Goal: Task Accomplishment & Management: Complete application form

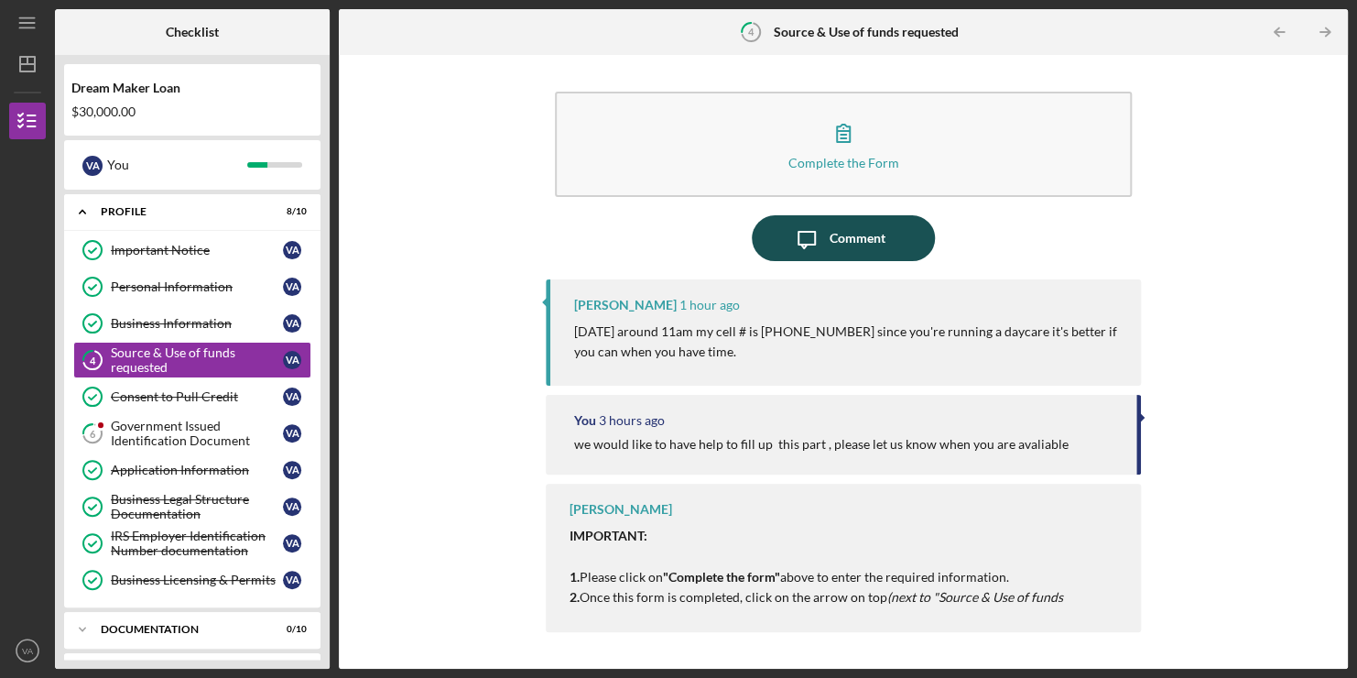
click at [865, 229] on div "Comment" at bounding box center [858, 238] width 56 height 46
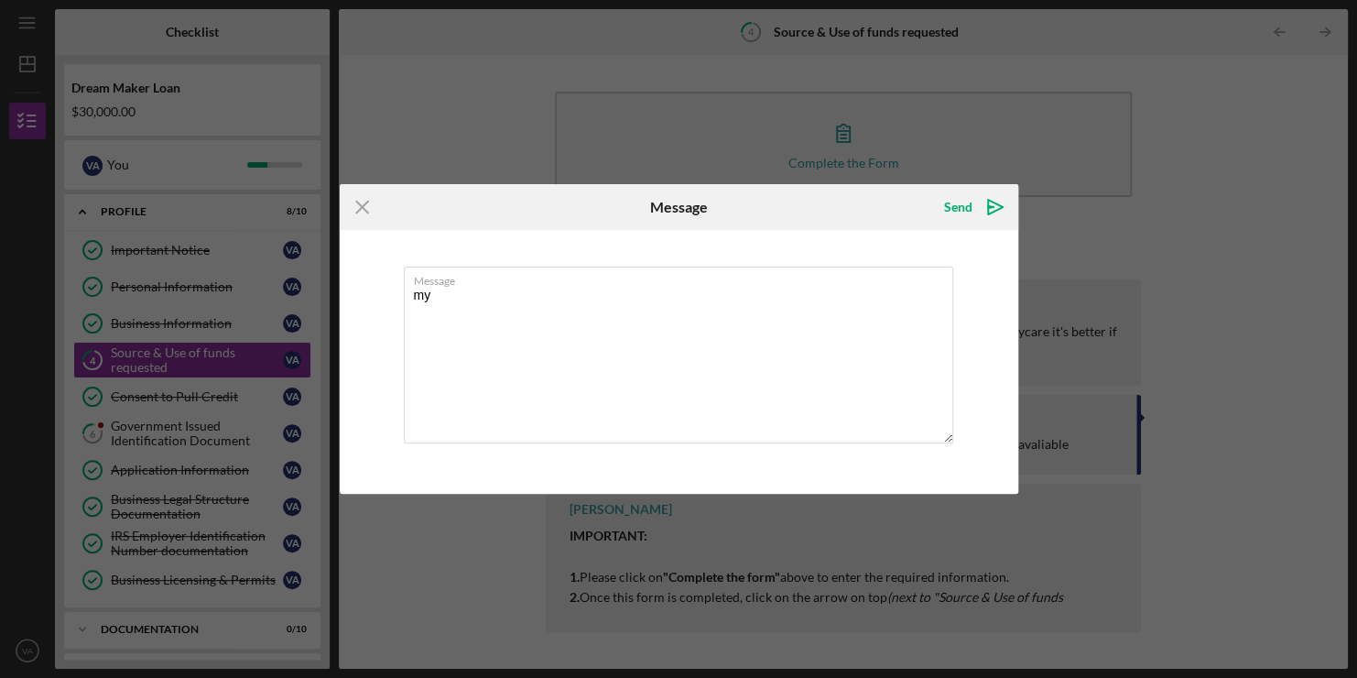
type textarea "m"
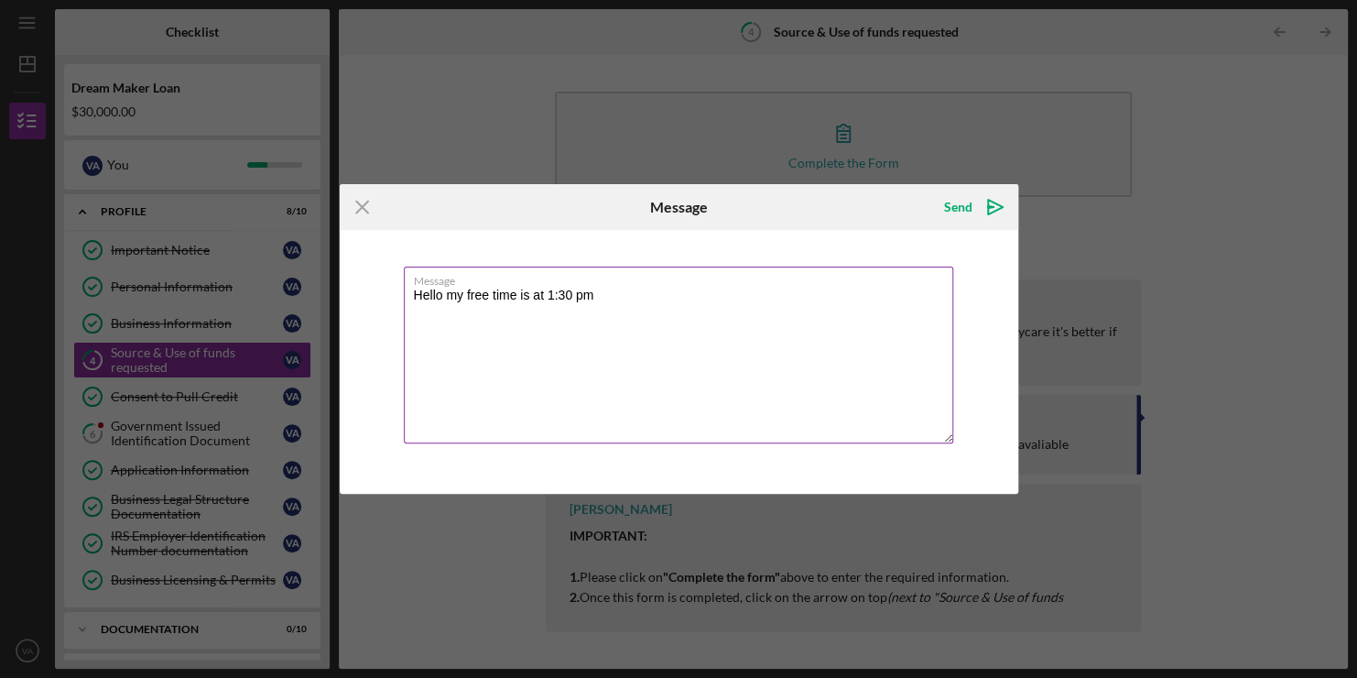
click at [486, 298] on textarea "Hello my free time is at 1:30 pm" at bounding box center [678, 354] width 549 height 177
click at [657, 299] on textarea "Hello my convenient time is at 1:30 pm" at bounding box center [678, 354] width 549 height 177
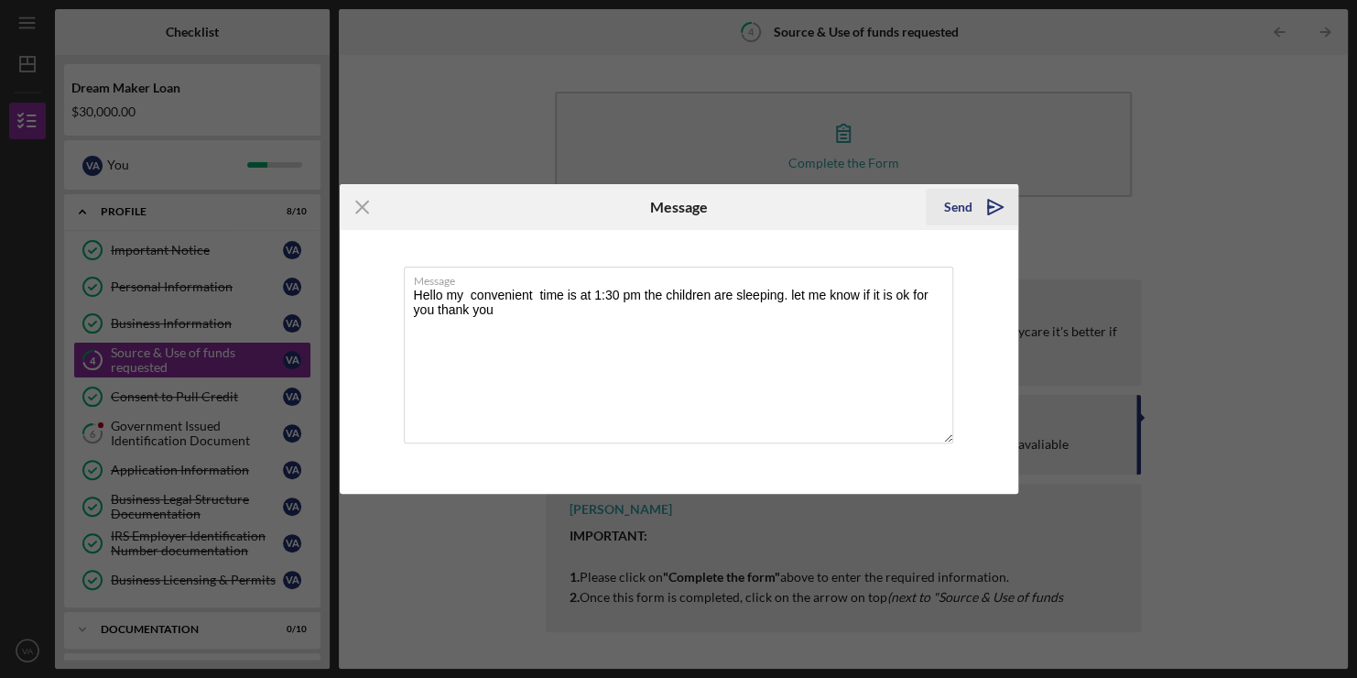
type textarea "Hello my convenient time is at 1:30 pm the children are sleeping. let me know i…"
click at [997, 201] on icon "Icon/icon-invite-send" at bounding box center [996, 207] width 46 height 46
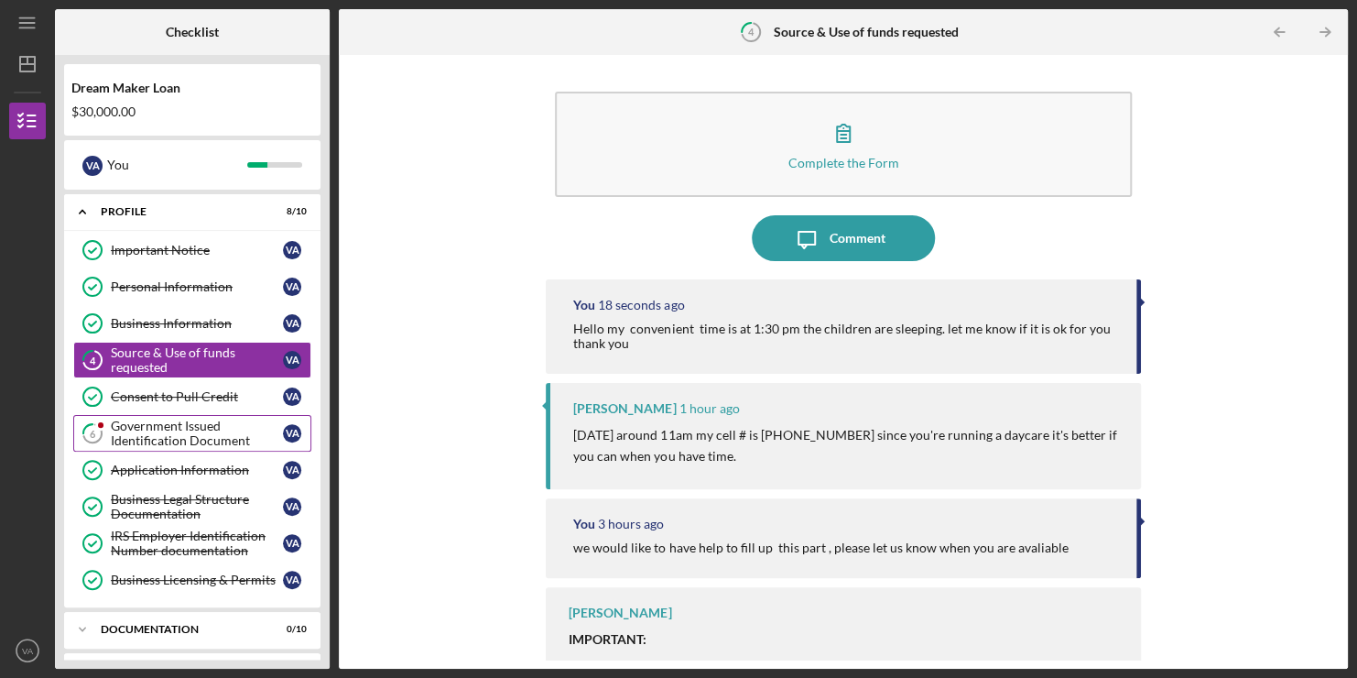
click at [188, 432] on div "Government Issued Identification Document" at bounding box center [197, 432] width 172 height 29
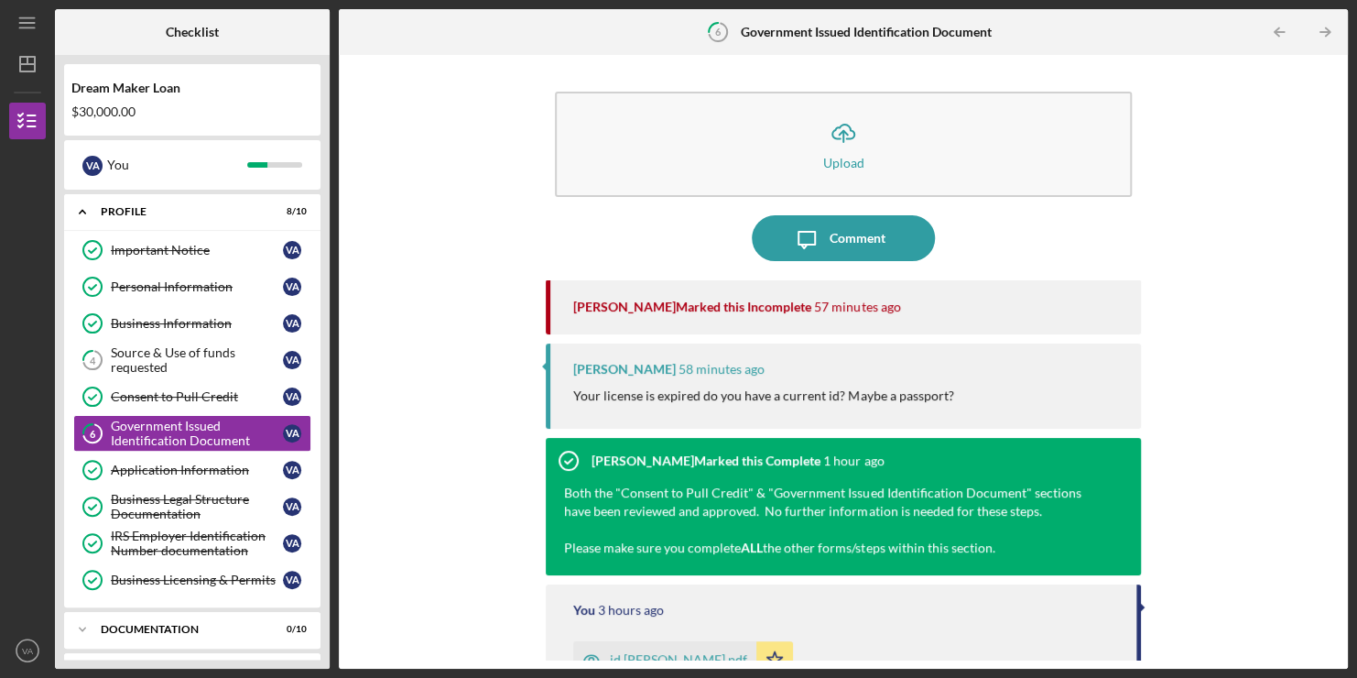
click at [715, 366] on time "58 minutes ago" at bounding box center [722, 369] width 86 height 15
click at [833, 248] on div "Comment" at bounding box center [858, 238] width 56 height 46
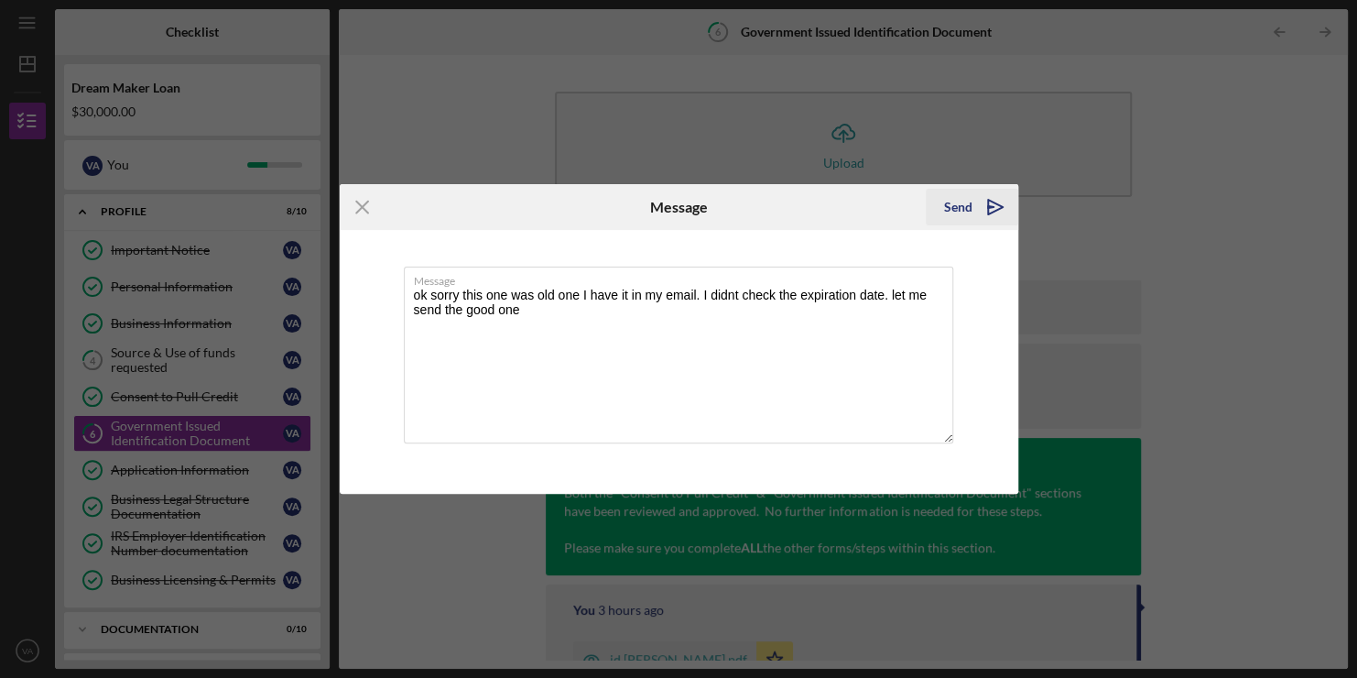
type textarea "ok sorry this one was old one I have it in my email. I didnt check the expirati…"
click at [993, 211] on polygon "submit" at bounding box center [995, 207] width 15 height 15
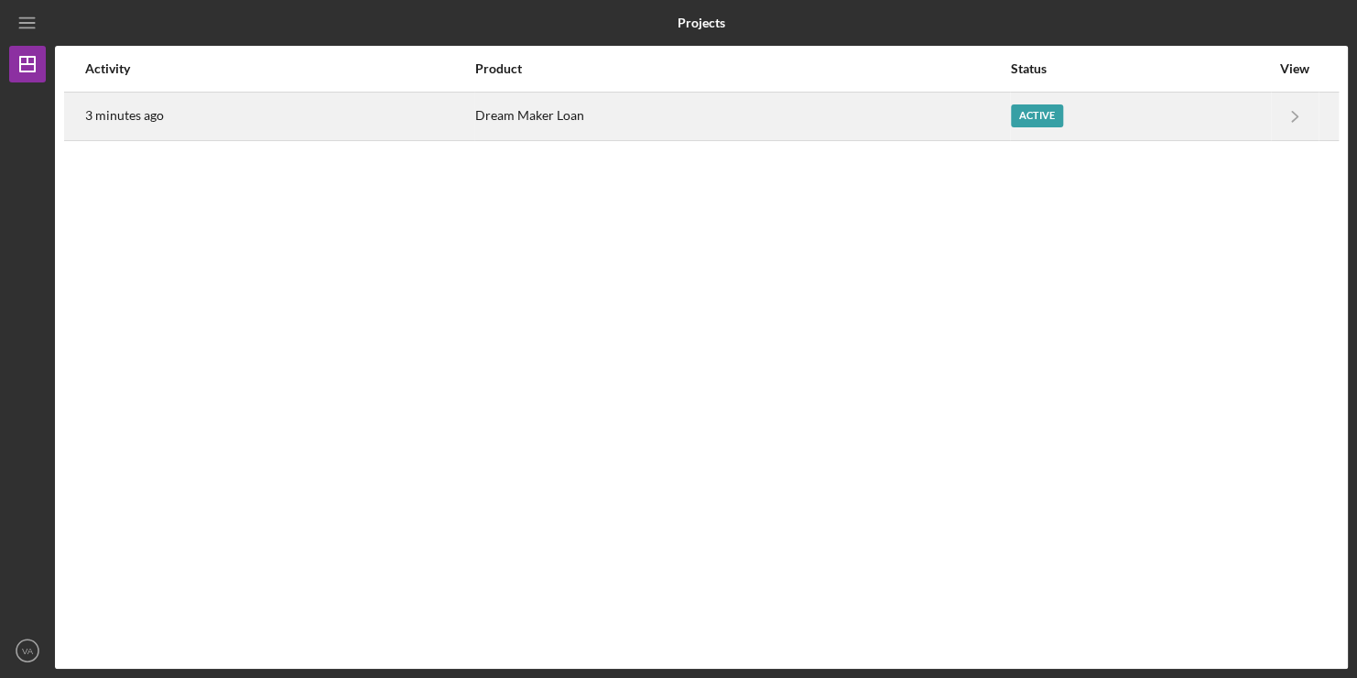
click at [164, 121] on div "3 minutes ago" at bounding box center [279, 116] width 388 height 46
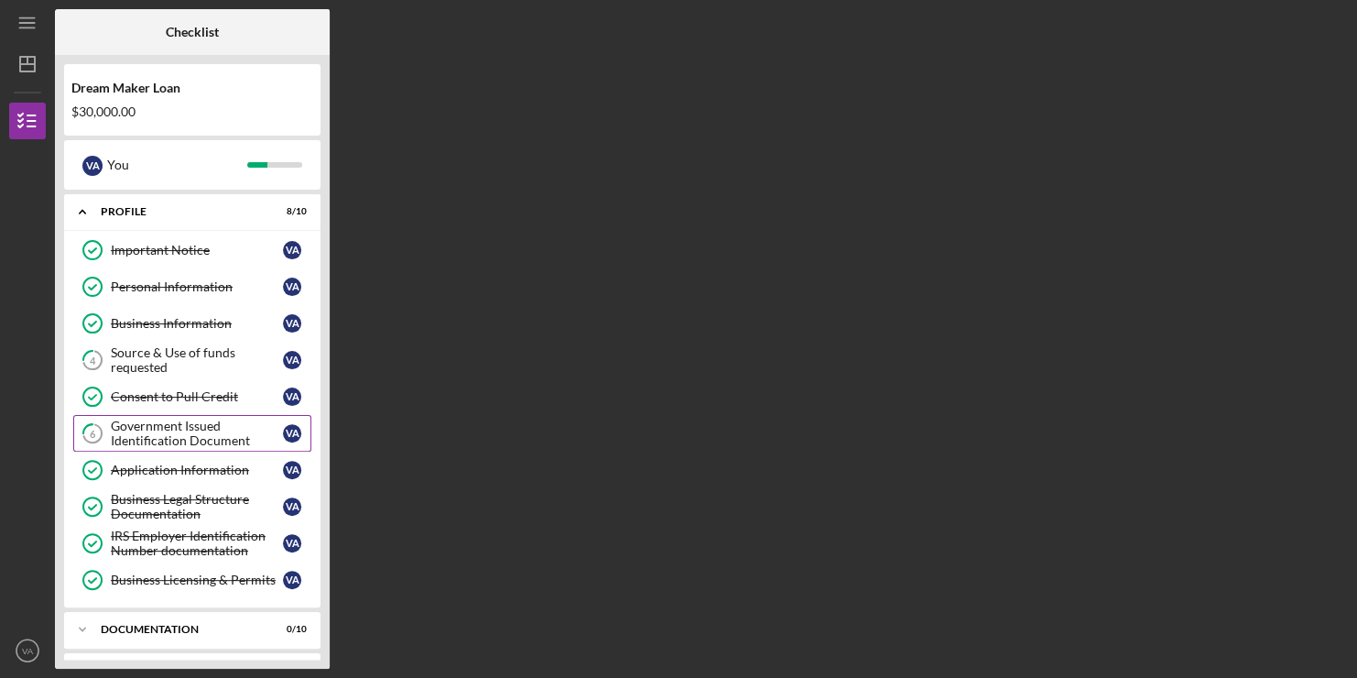
click at [201, 431] on div "Government Issued Identification Document" at bounding box center [197, 432] width 172 height 29
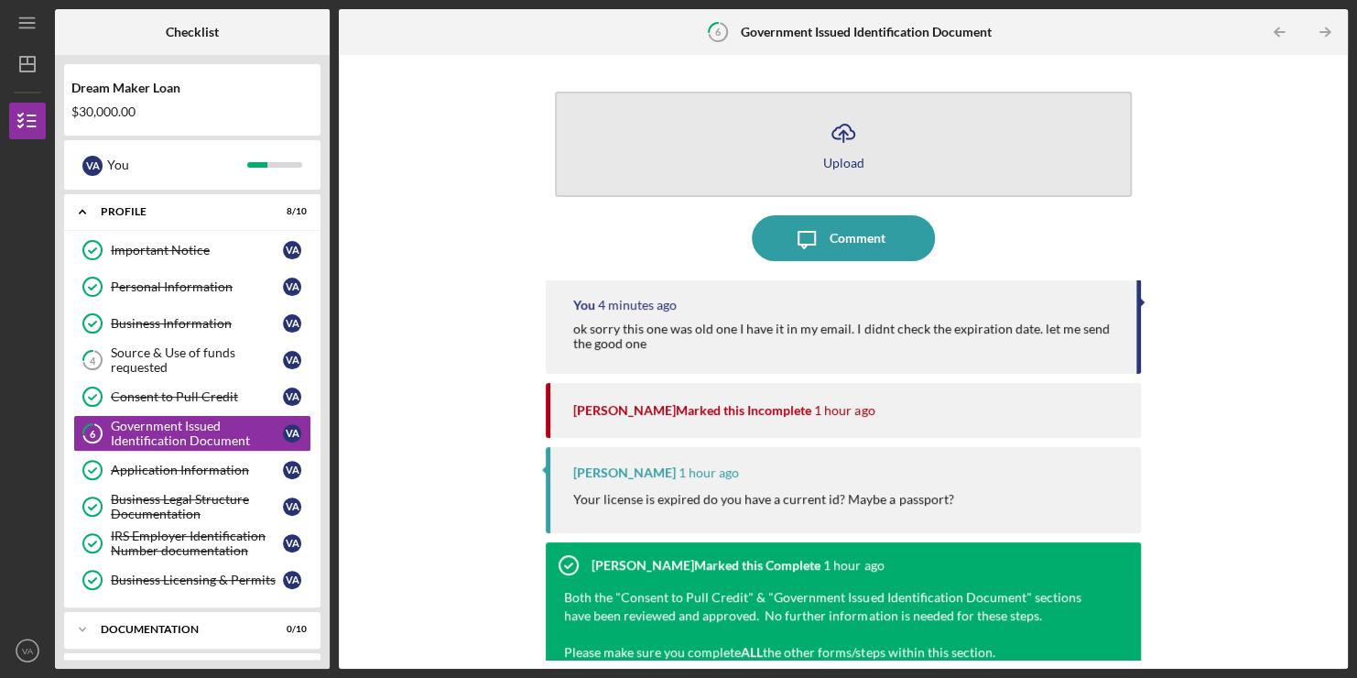
click at [837, 143] on icon "Icon/Upload" at bounding box center [844, 133] width 46 height 46
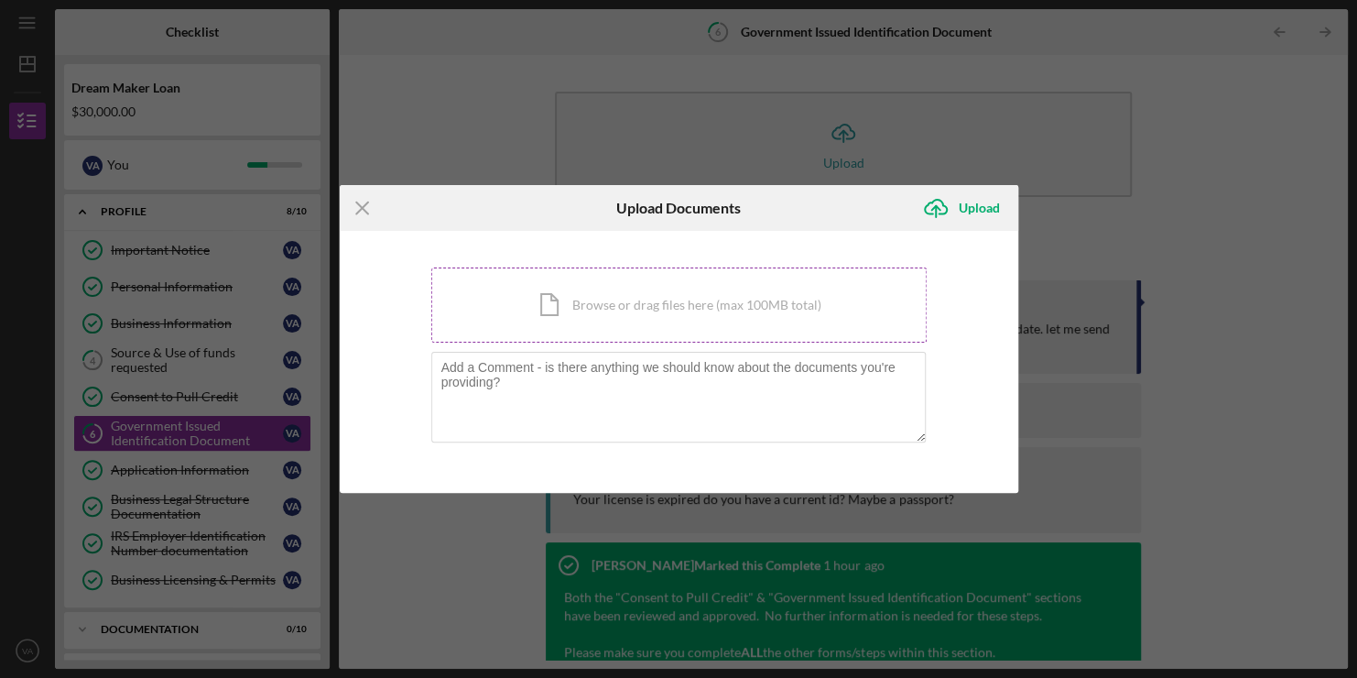
click at [592, 321] on div "Icon/Document Browse or drag files here (max 100MB total) Tap to choose files o…" at bounding box center [678, 304] width 495 height 75
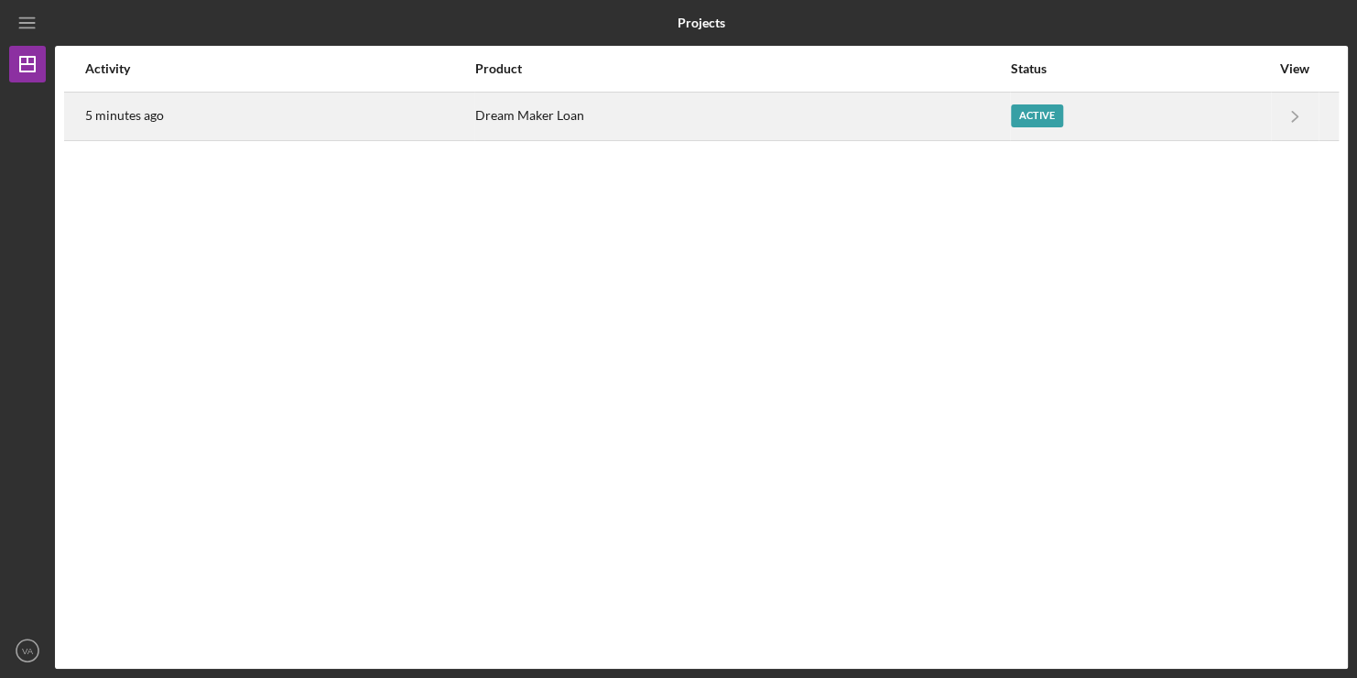
click at [483, 122] on div "Dream Maker Loan" at bounding box center [742, 116] width 534 height 46
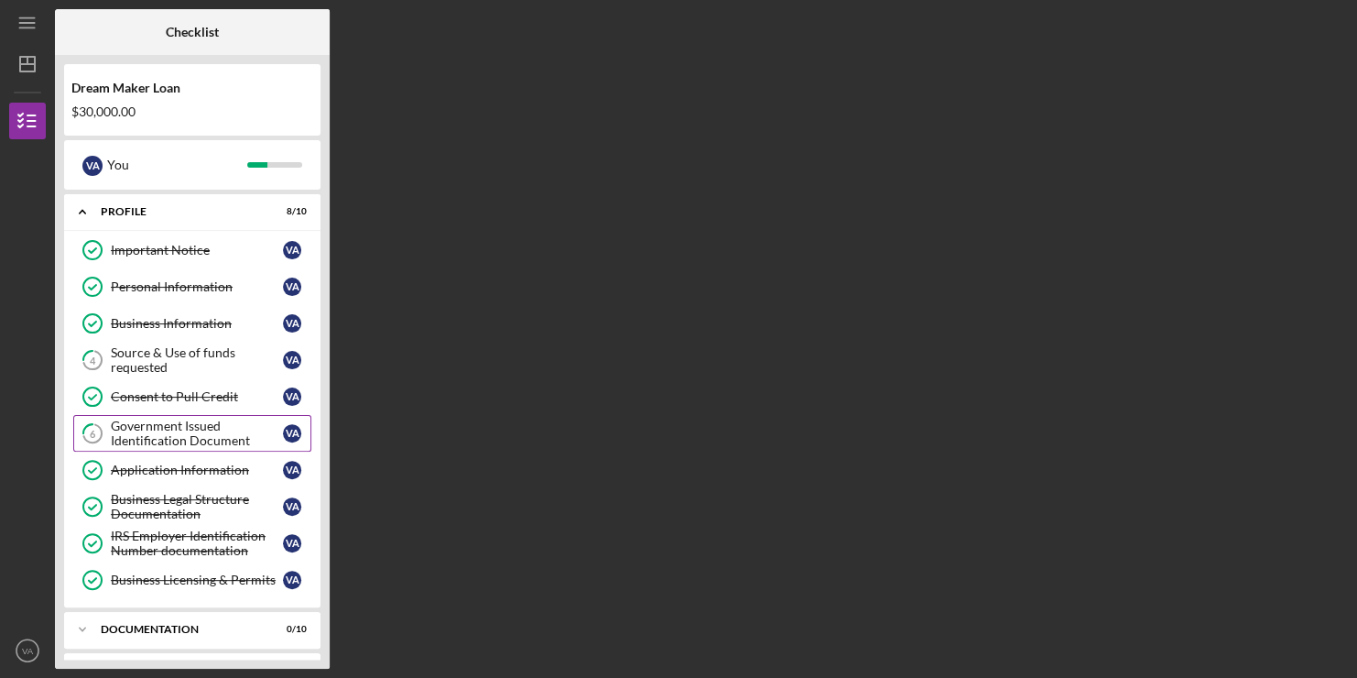
click at [199, 418] on div "Government Issued Identification Document" at bounding box center [197, 432] width 172 height 29
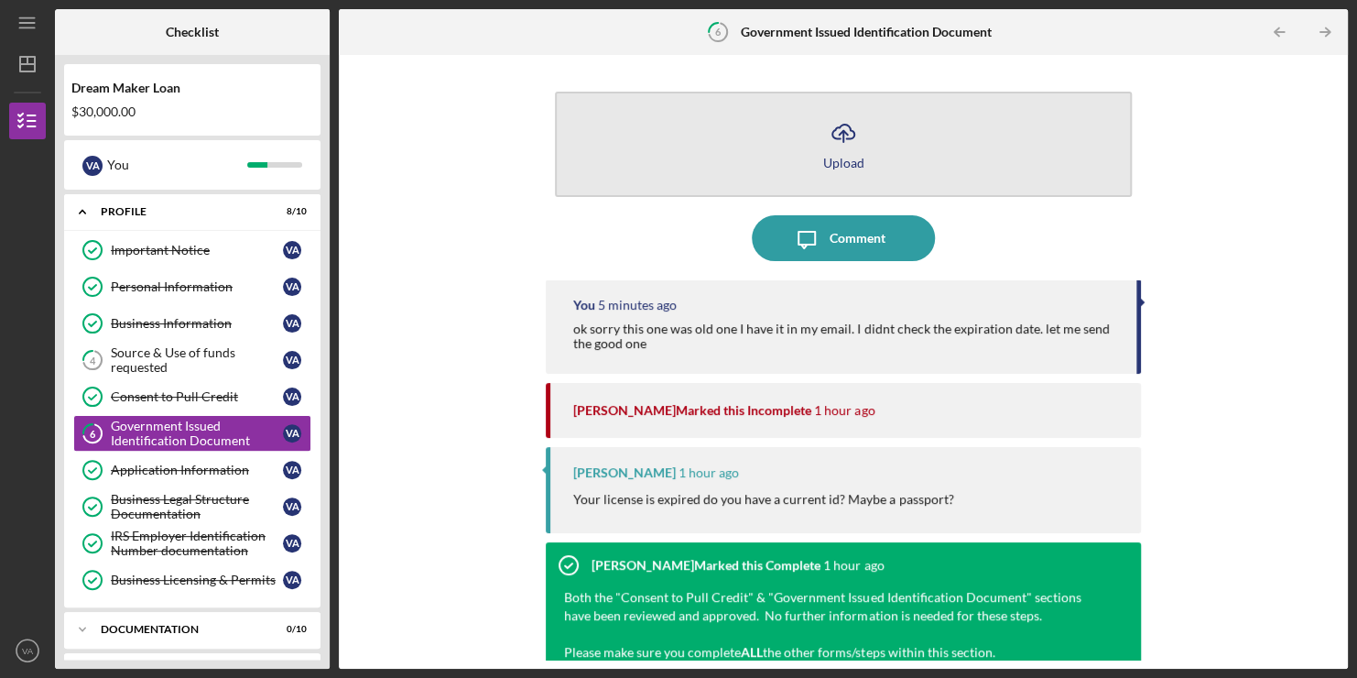
click at [831, 156] on div "Upload" at bounding box center [843, 163] width 41 height 14
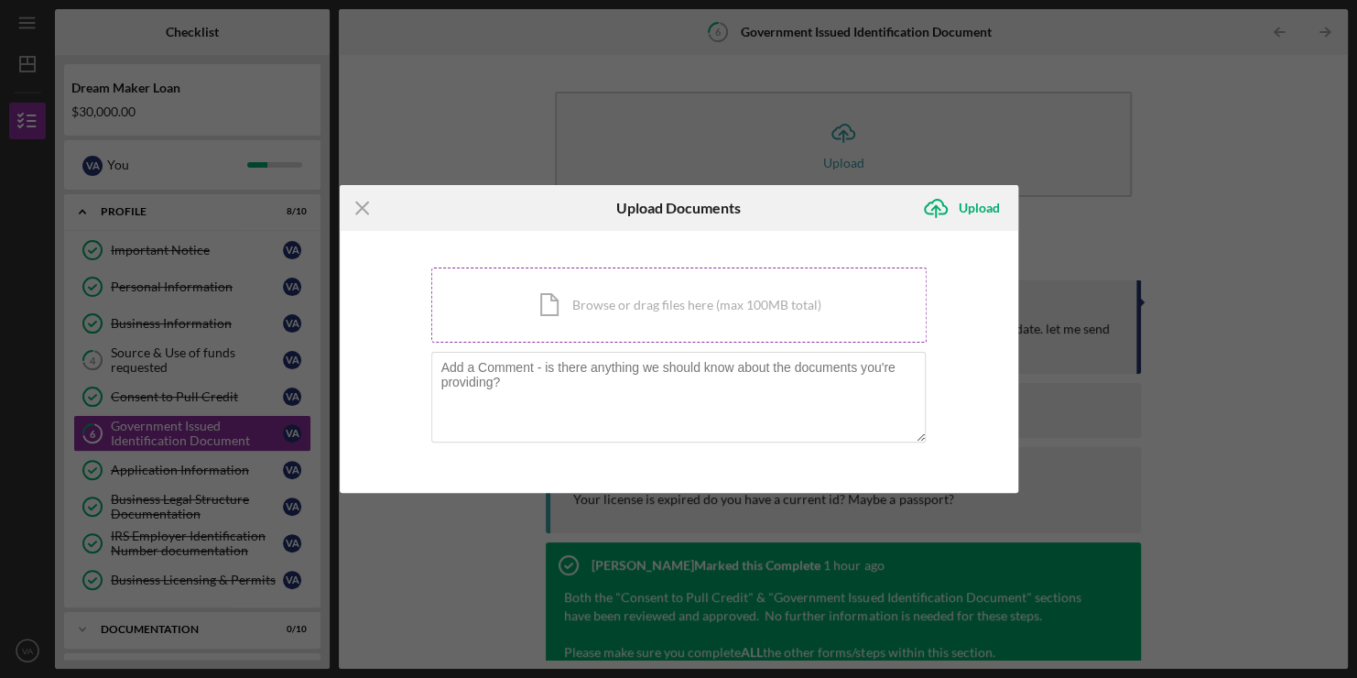
click at [635, 318] on div "Icon/Document Browse or drag files here (max 100MB total) Tap to choose files o…" at bounding box center [678, 304] width 495 height 75
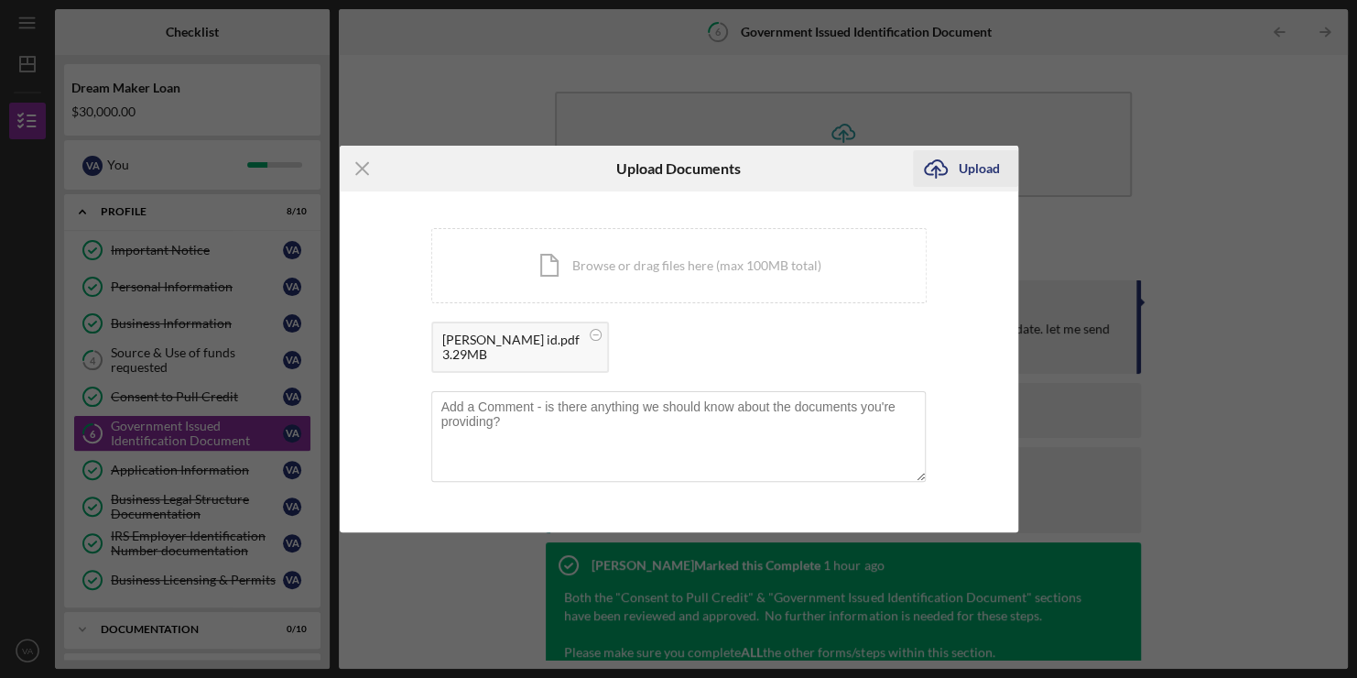
click at [942, 172] on icon "Icon/Upload" at bounding box center [936, 169] width 46 height 46
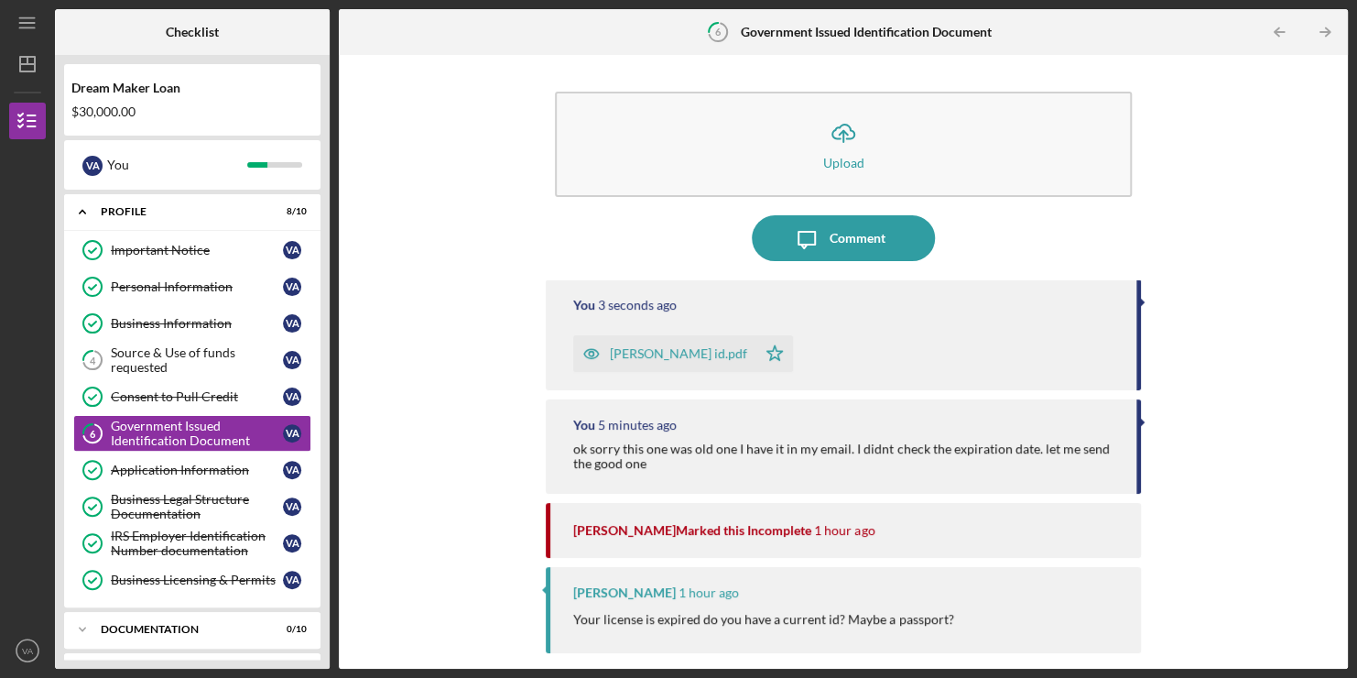
click at [647, 353] on div "[PERSON_NAME] id.pdf" at bounding box center [678, 353] width 137 height 15
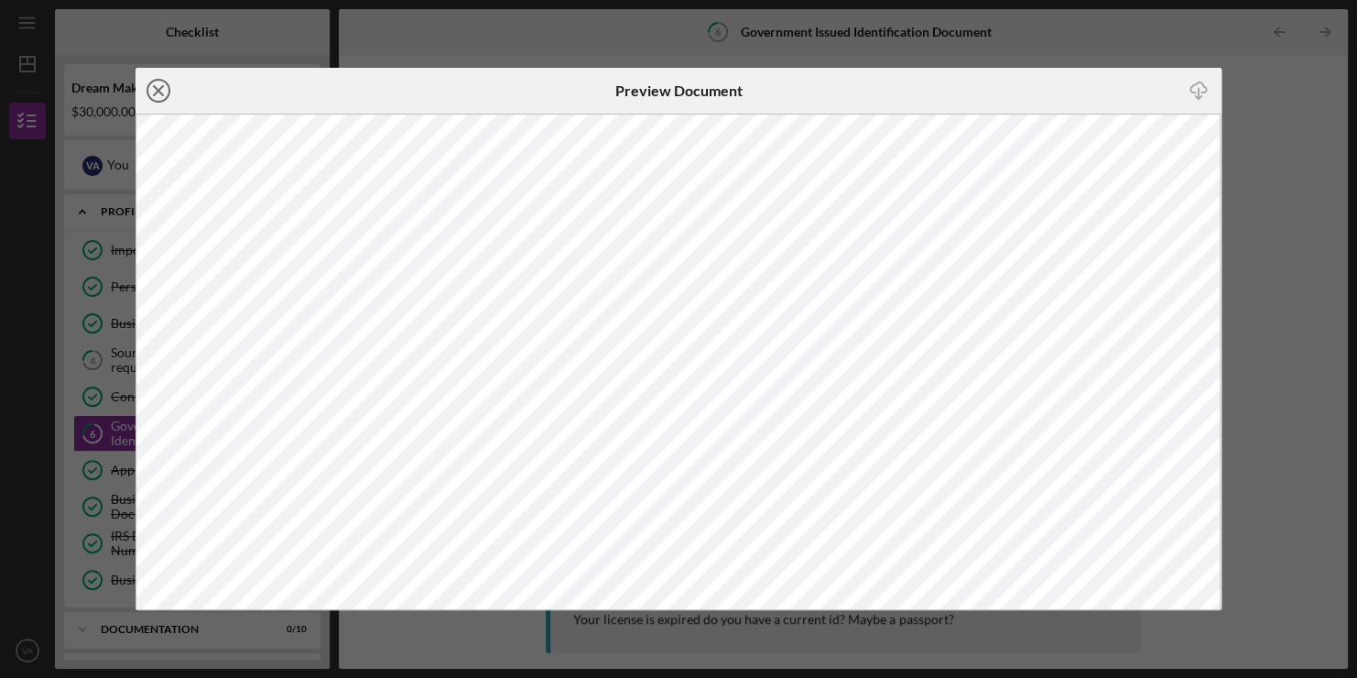
click at [159, 92] on line at bounding box center [158, 90] width 9 height 9
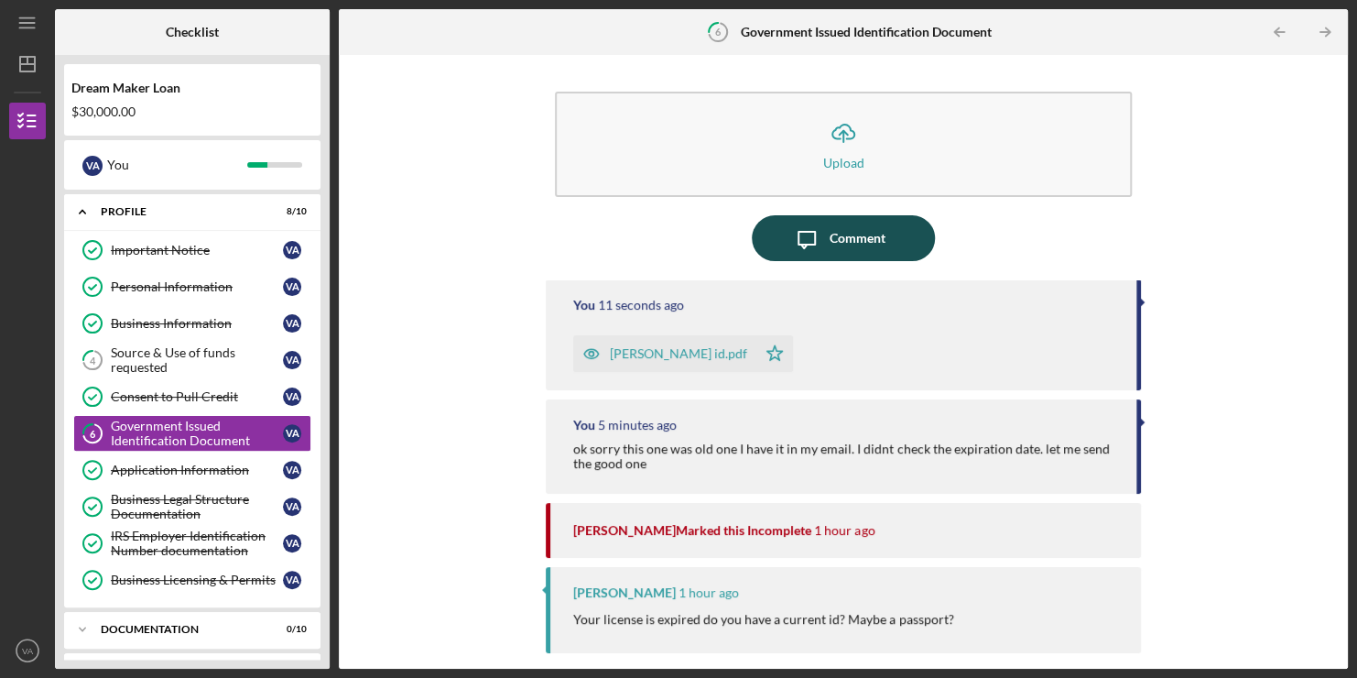
click at [790, 245] on icon "Icon/Message" at bounding box center [807, 238] width 46 height 46
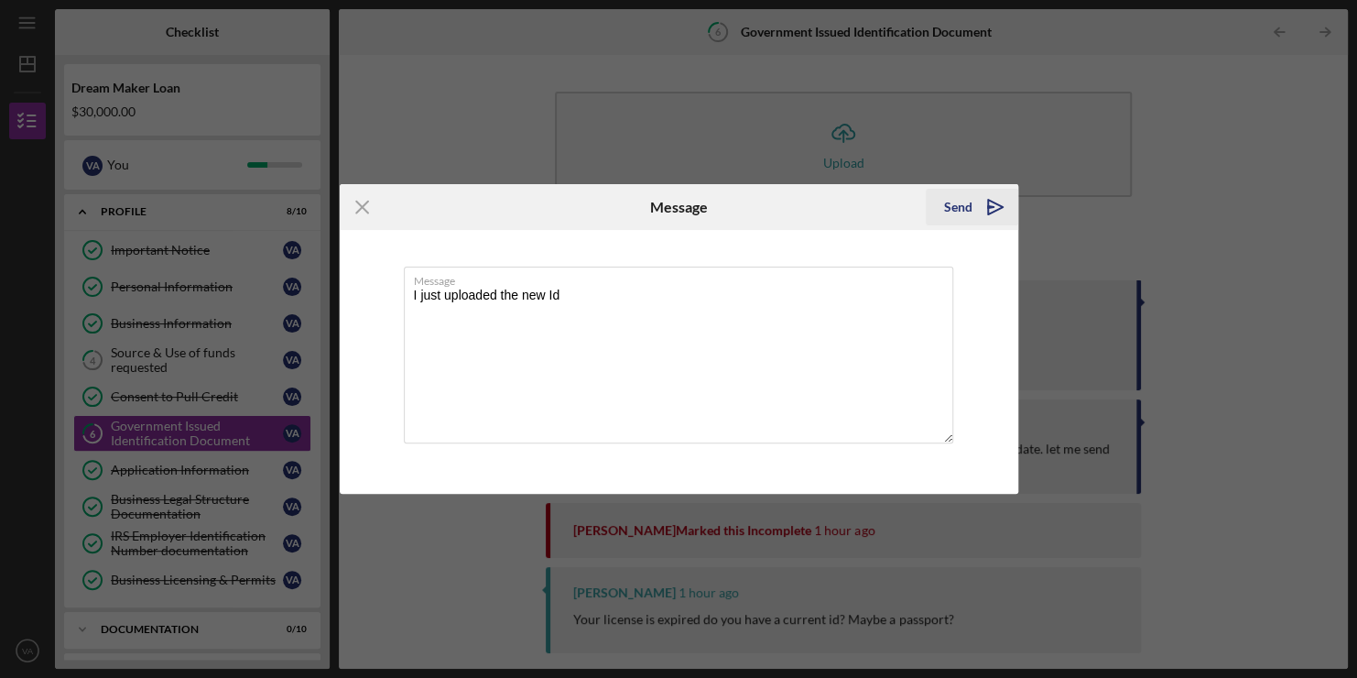
type textarea "I just uploaded the new Id"
click at [983, 210] on icon "Icon/icon-invite-send" at bounding box center [996, 207] width 46 height 46
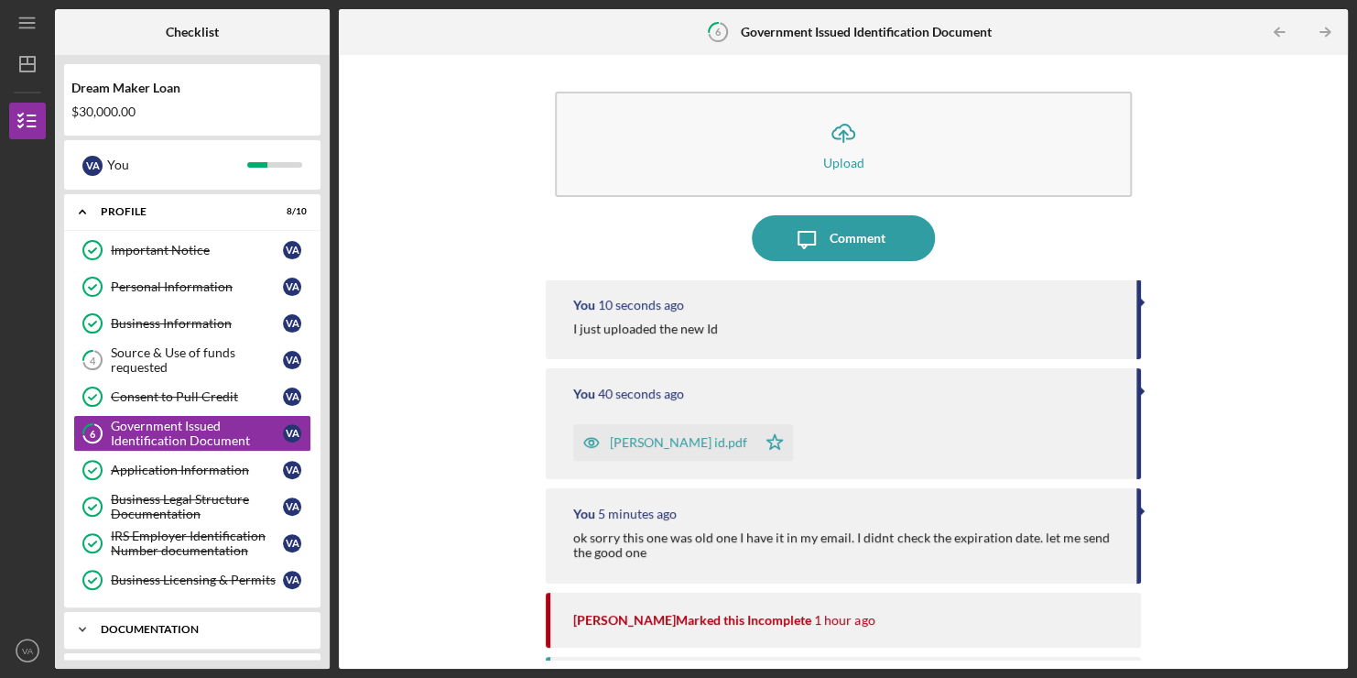
click at [223, 625] on div "Documentation" at bounding box center [199, 629] width 197 height 11
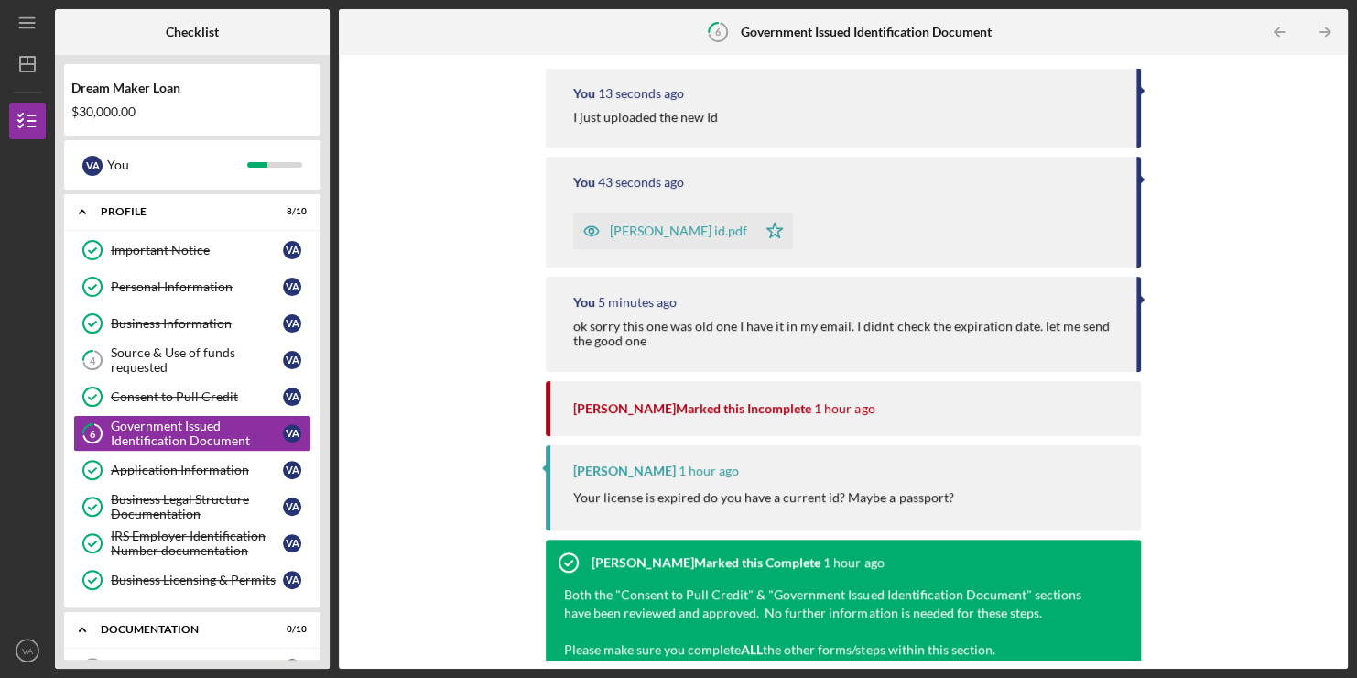
scroll to position [215, 0]
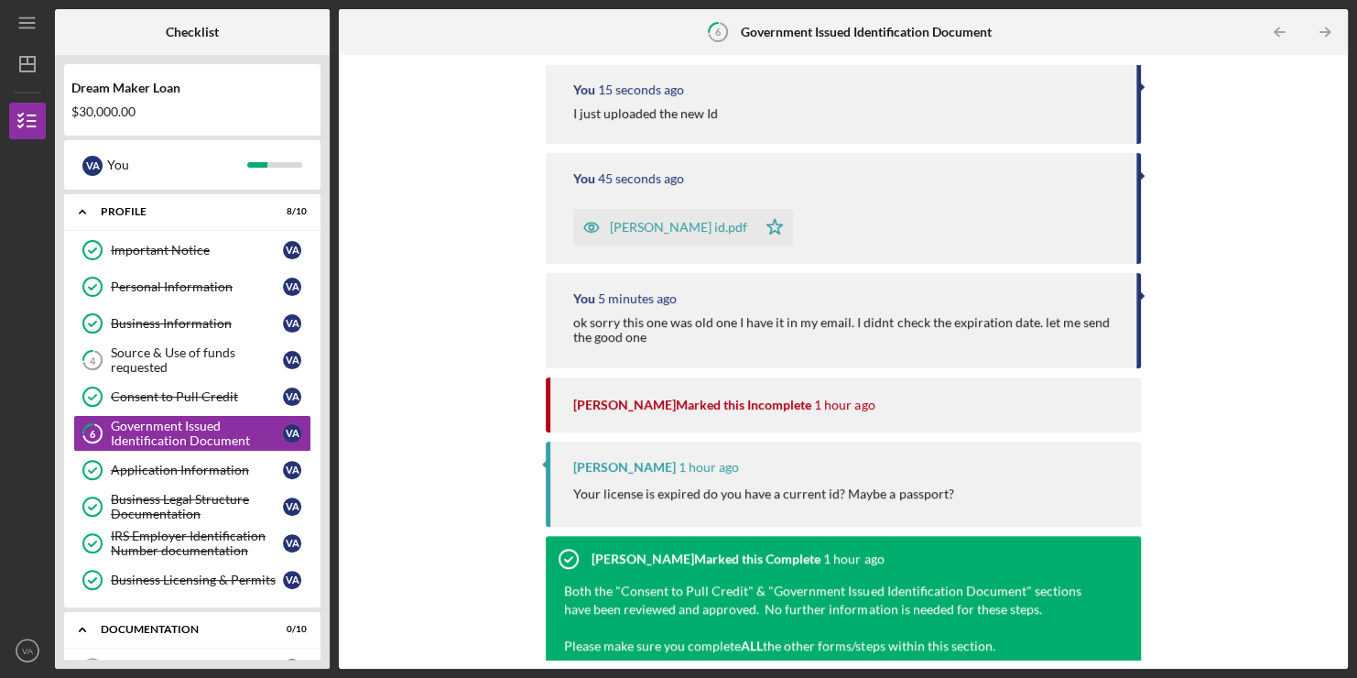
click at [385, 364] on div "Icon/Upload Upload Icon/Message Comment You 15 seconds ago I just uploaded the …" at bounding box center [843, 361] width 991 height 595
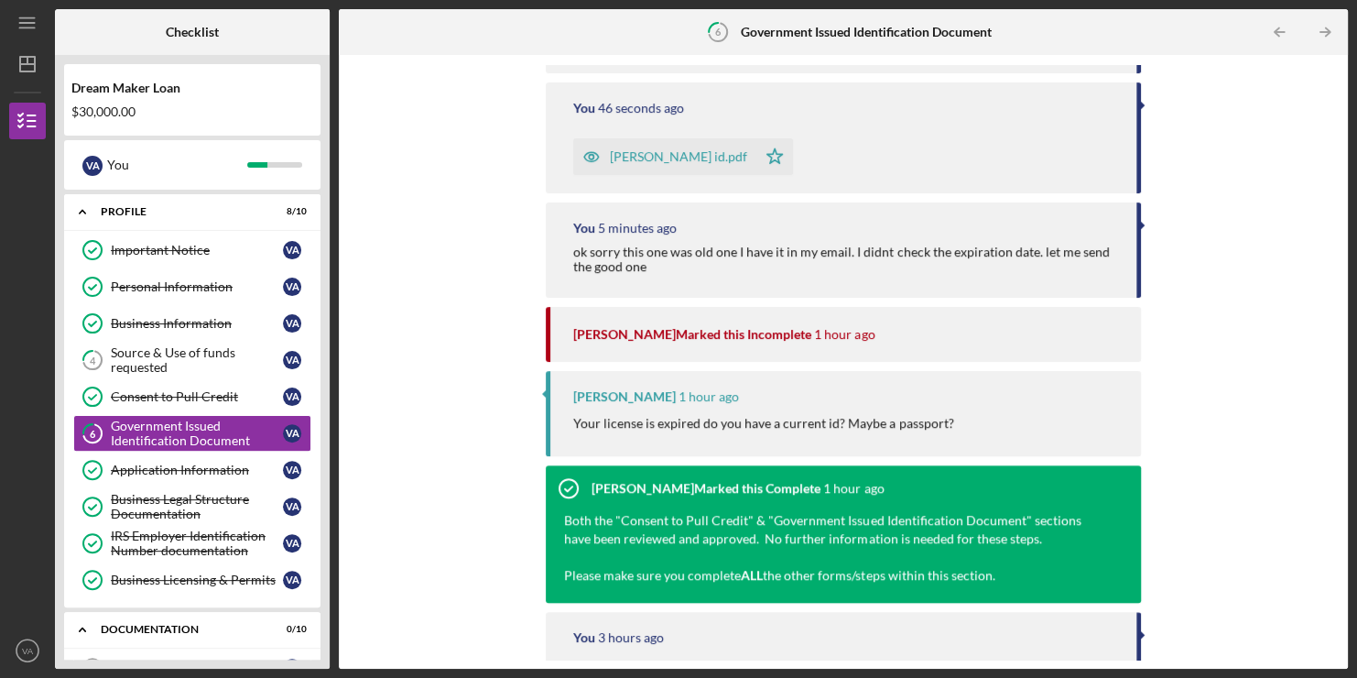
scroll to position [288, 0]
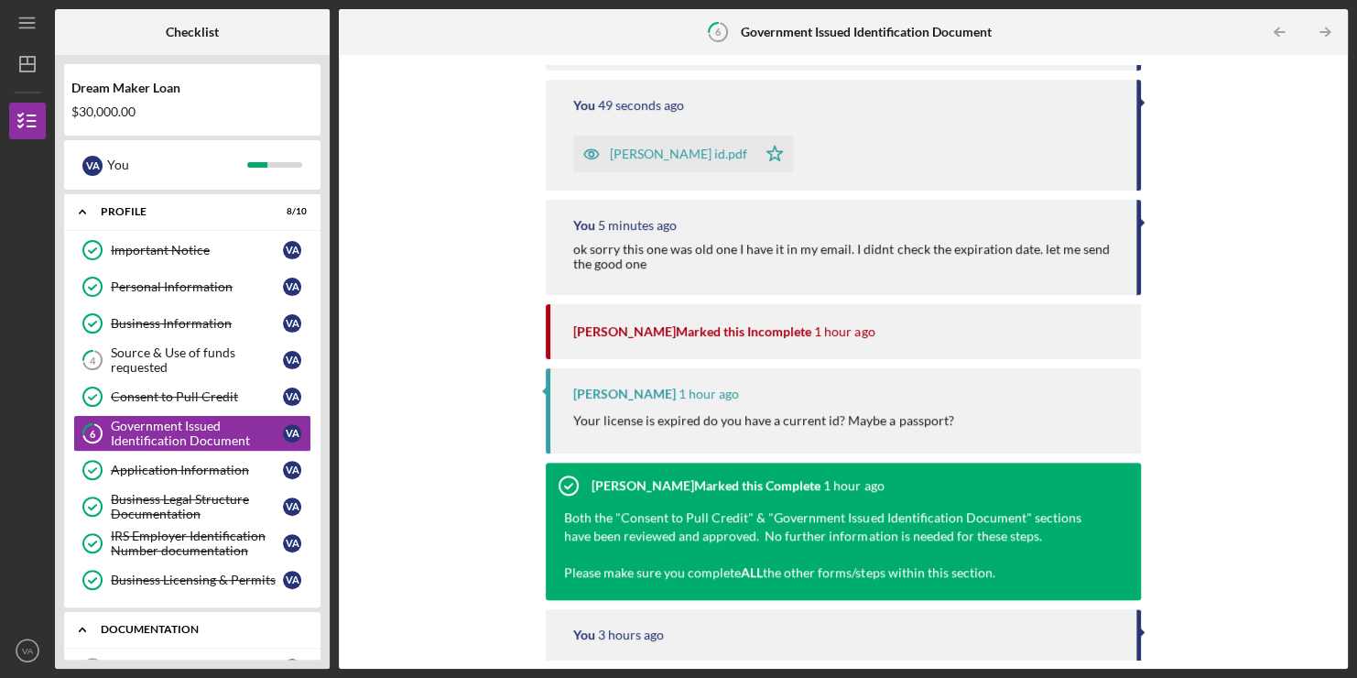
click at [126, 618] on div "Icon/Expander Documentation 0 / 10" at bounding box center [192, 630] width 256 height 38
click at [122, 624] on div "Documentation" at bounding box center [199, 629] width 197 height 11
click at [122, 653] on link "Business Plan 11 Business Plan V A" at bounding box center [192, 667] width 238 height 37
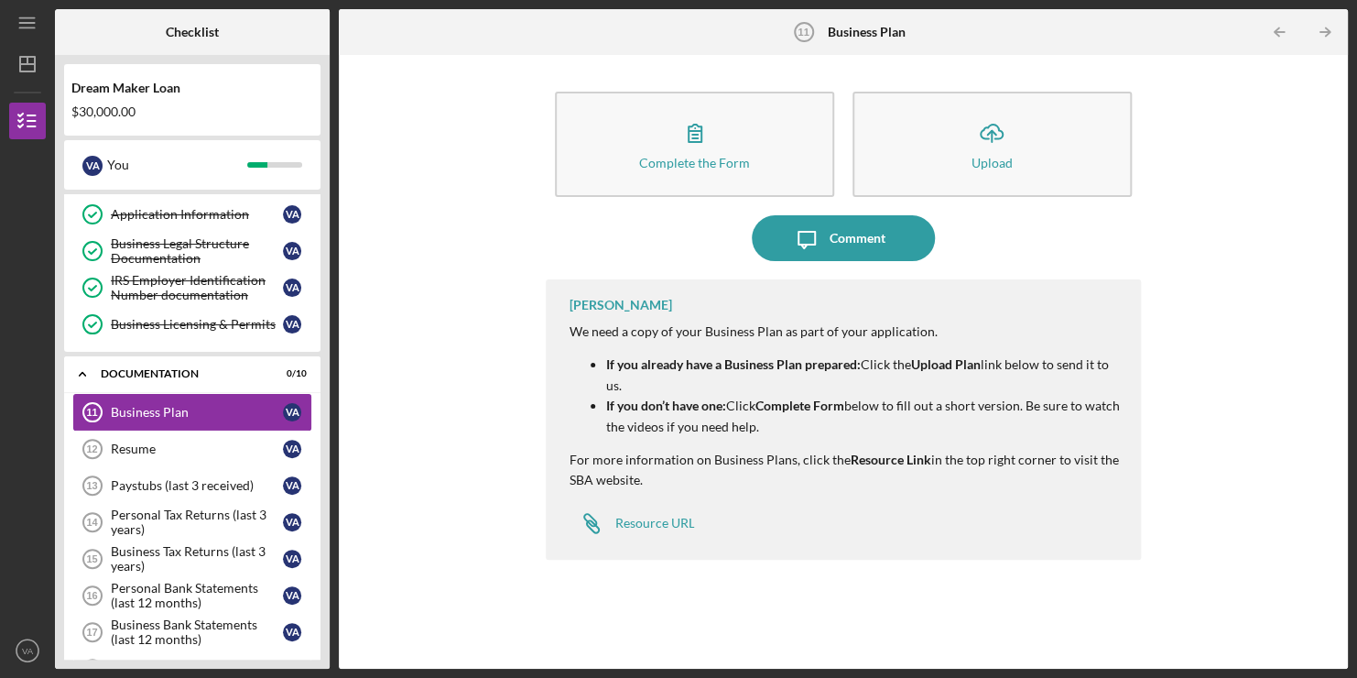
scroll to position [256, 0]
click at [134, 445] on div "Resume" at bounding box center [197, 447] width 172 height 15
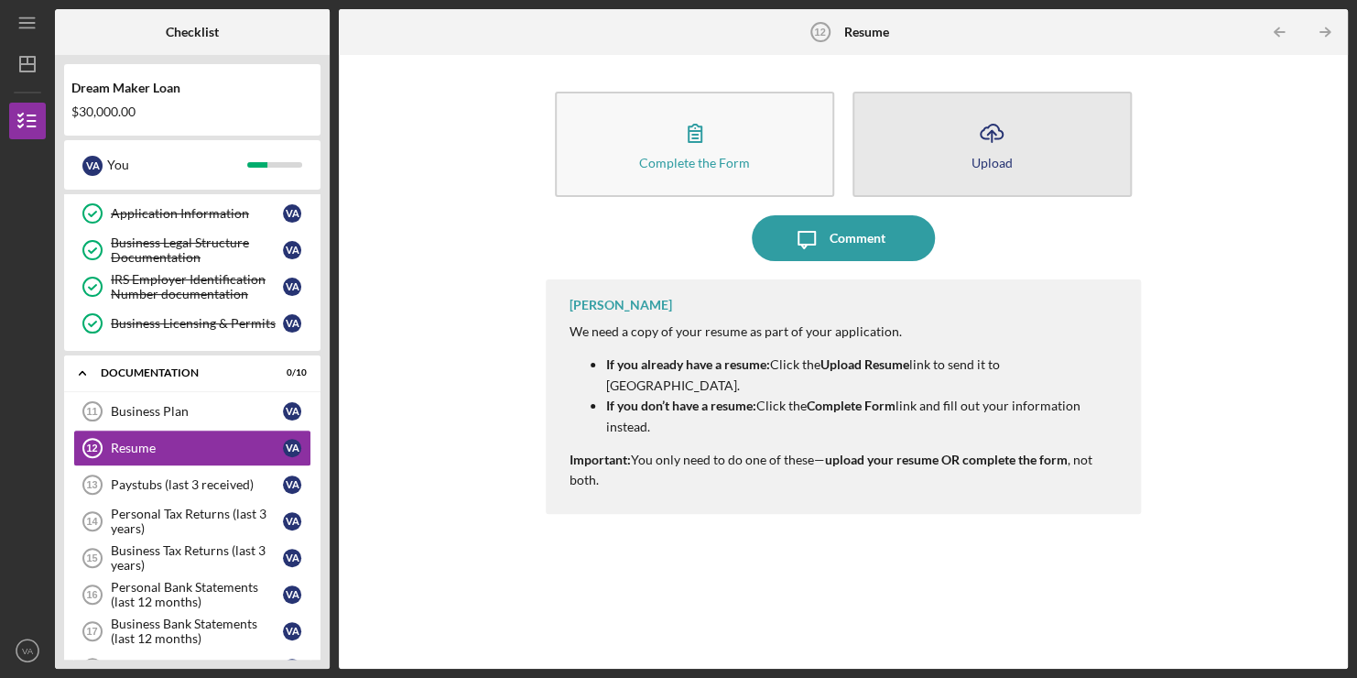
click at [935, 160] on button "Icon/Upload Upload" at bounding box center [992, 144] width 279 height 105
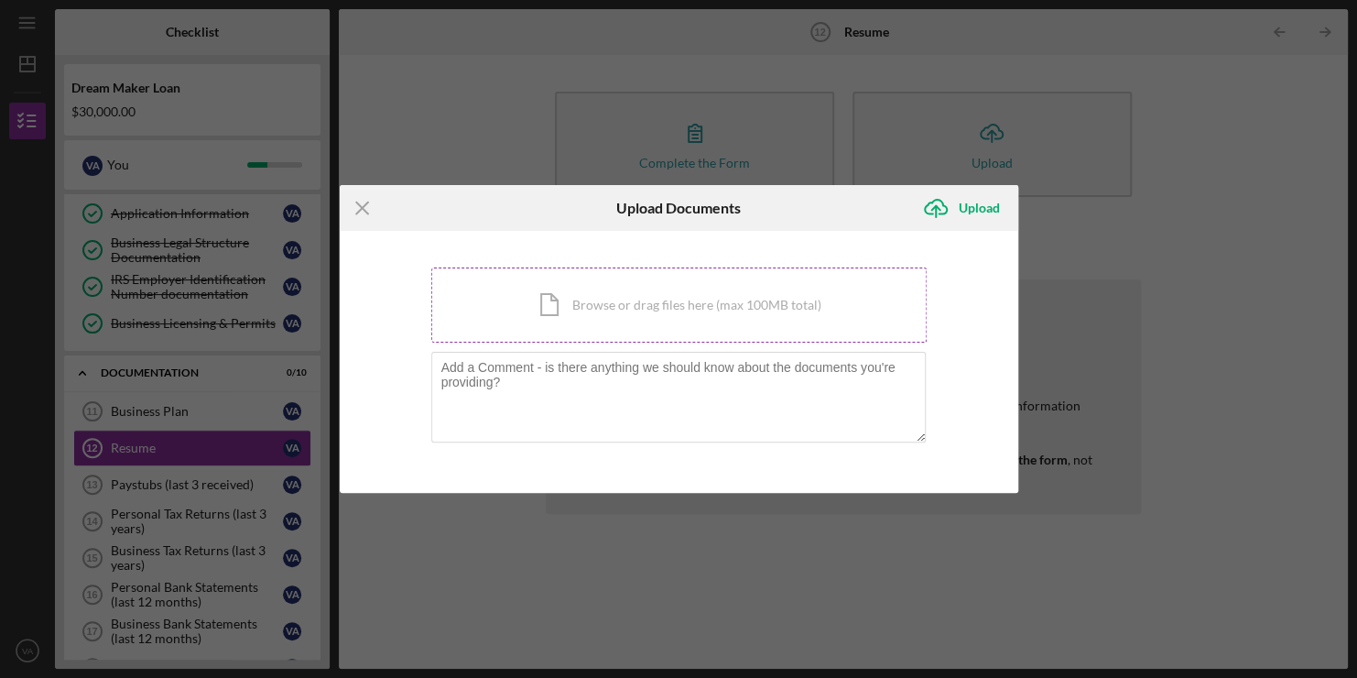
click at [587, 322] on div "Icon/Document Browse or drag files here (max 100MB total) Tap to choose files o…" at bounding box center [678, 304] width 495 height 75
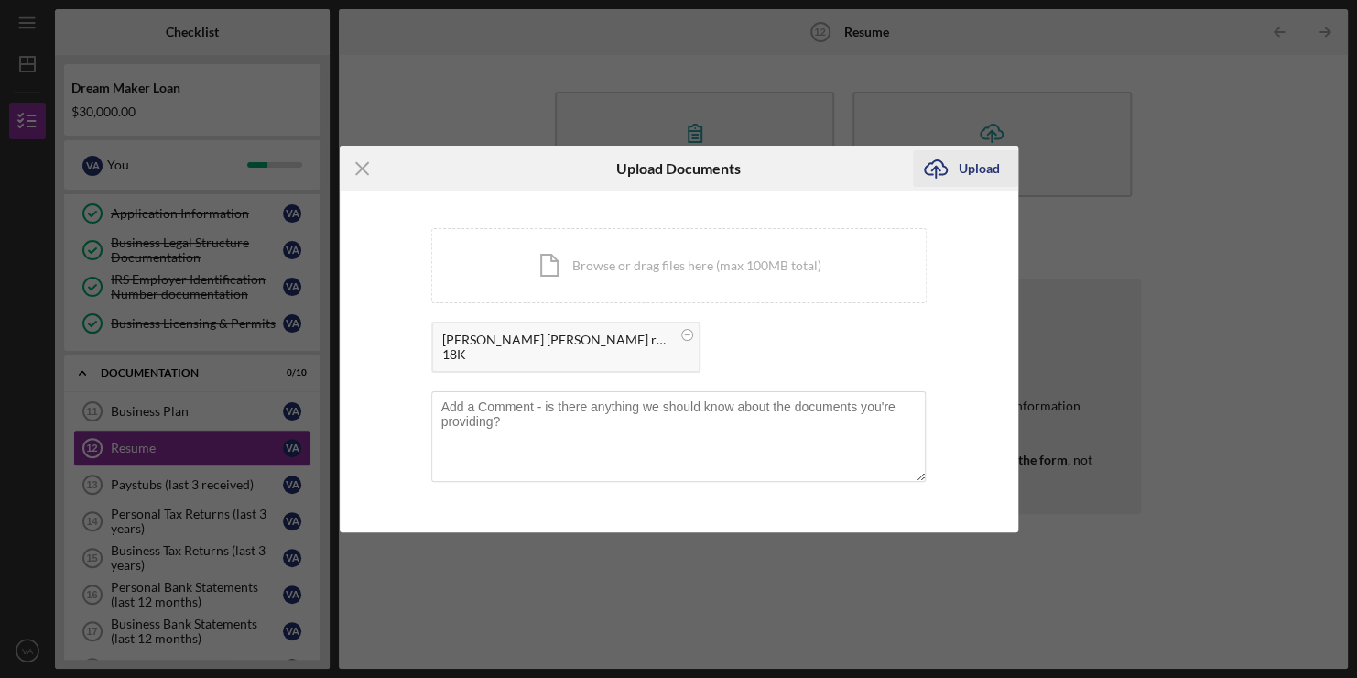
click at [953, 173] on icon "Icon/Upload" at bounding box center [936, 169] width 46 height 46
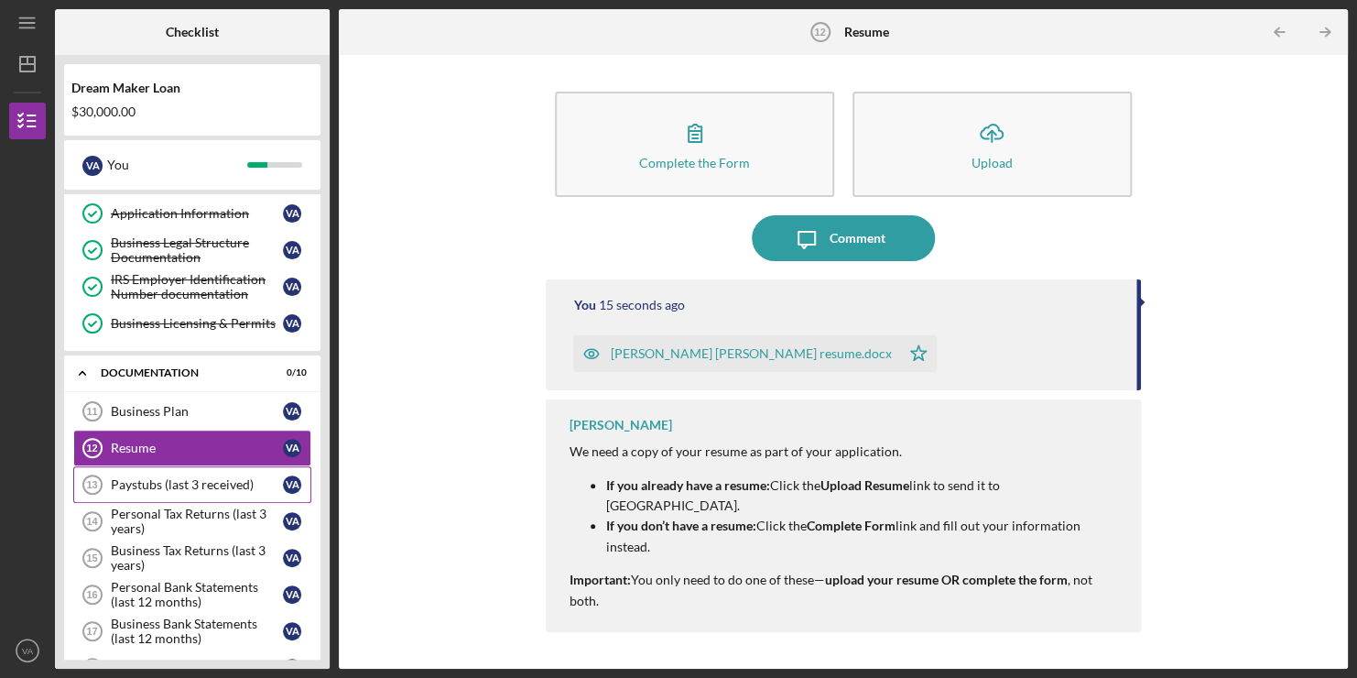
click at [180, 484] on div "Paystubs (last 3 received)" at bounding box center [197, 484] width 172 height 15
